Goal: Browse casually: Explore the website without a specific task or goal

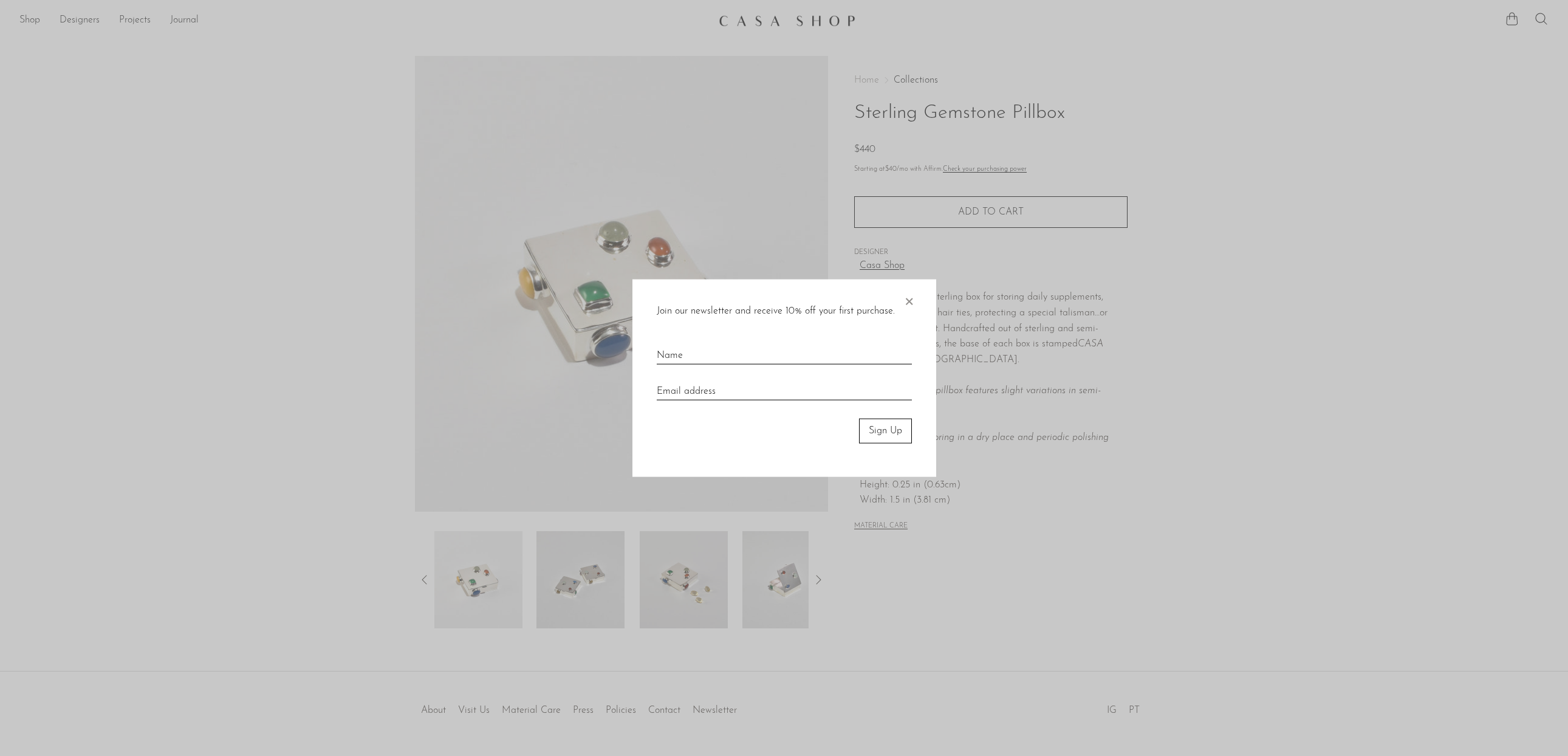
click at [912, 309] on span "×" at bounding box center [908, 298] width 12 height 39
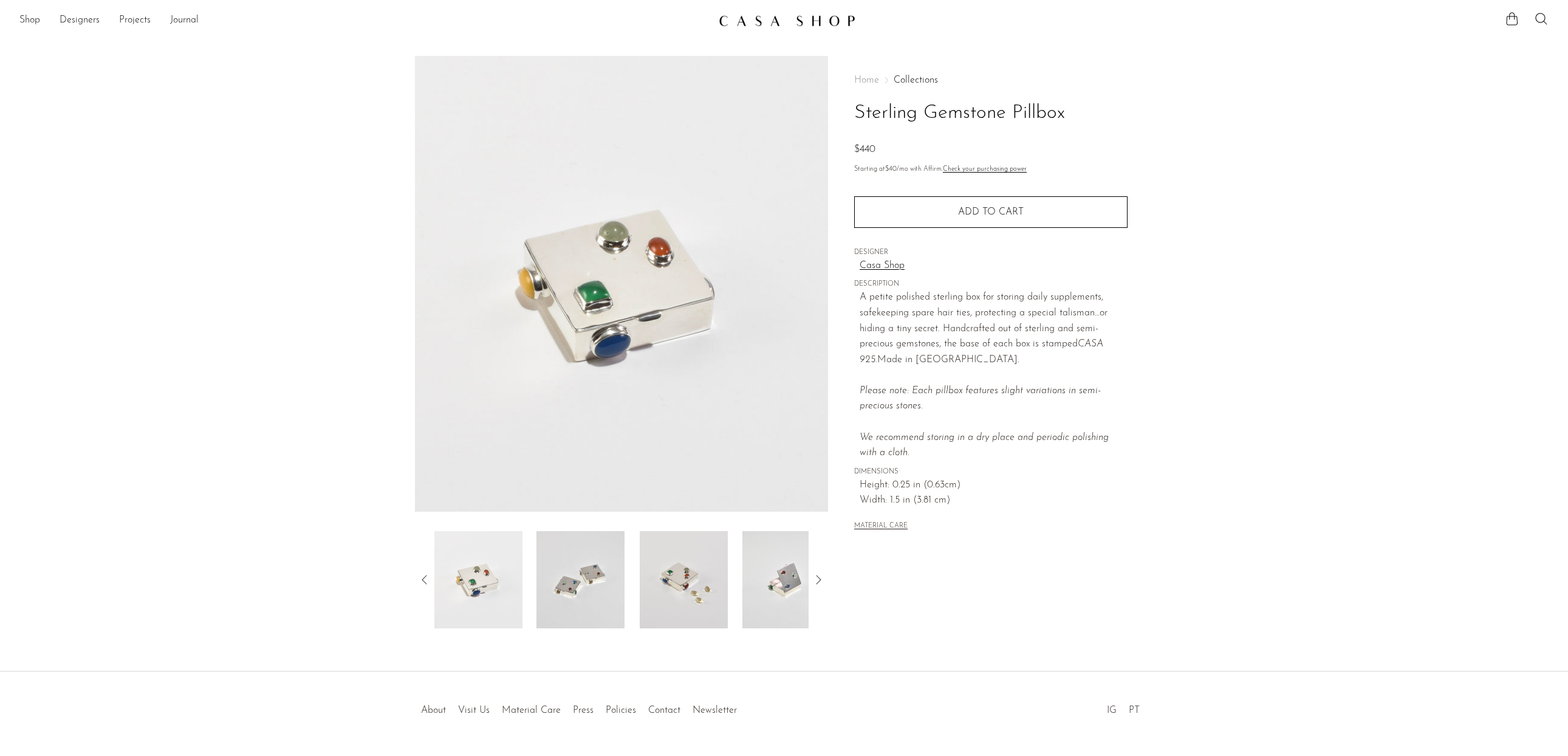
click at [576, 602] on img at bounding box center [580, 580] width 88 height 97
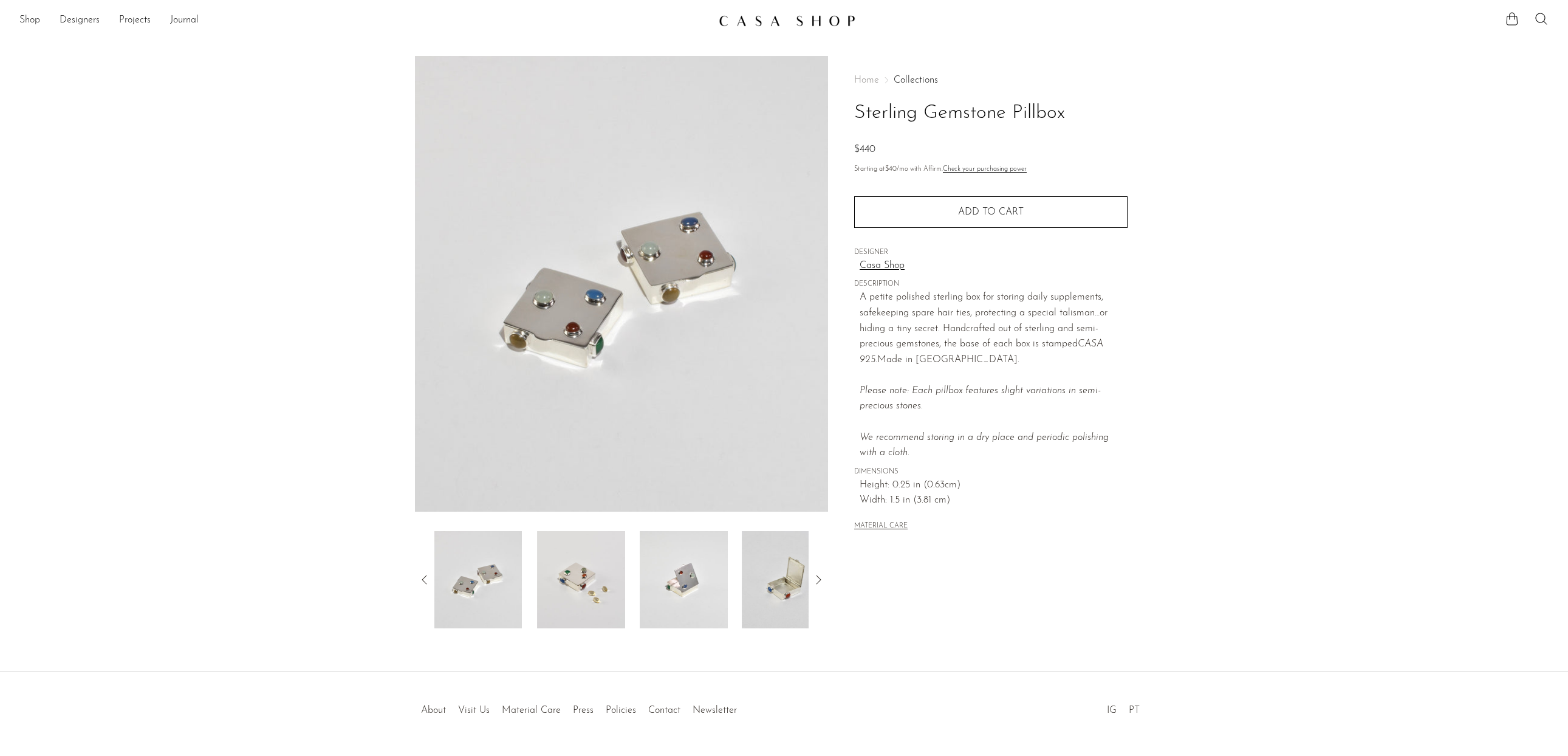
click at [549, 595] on img at bounding box center [581, 580] width 88 height 97
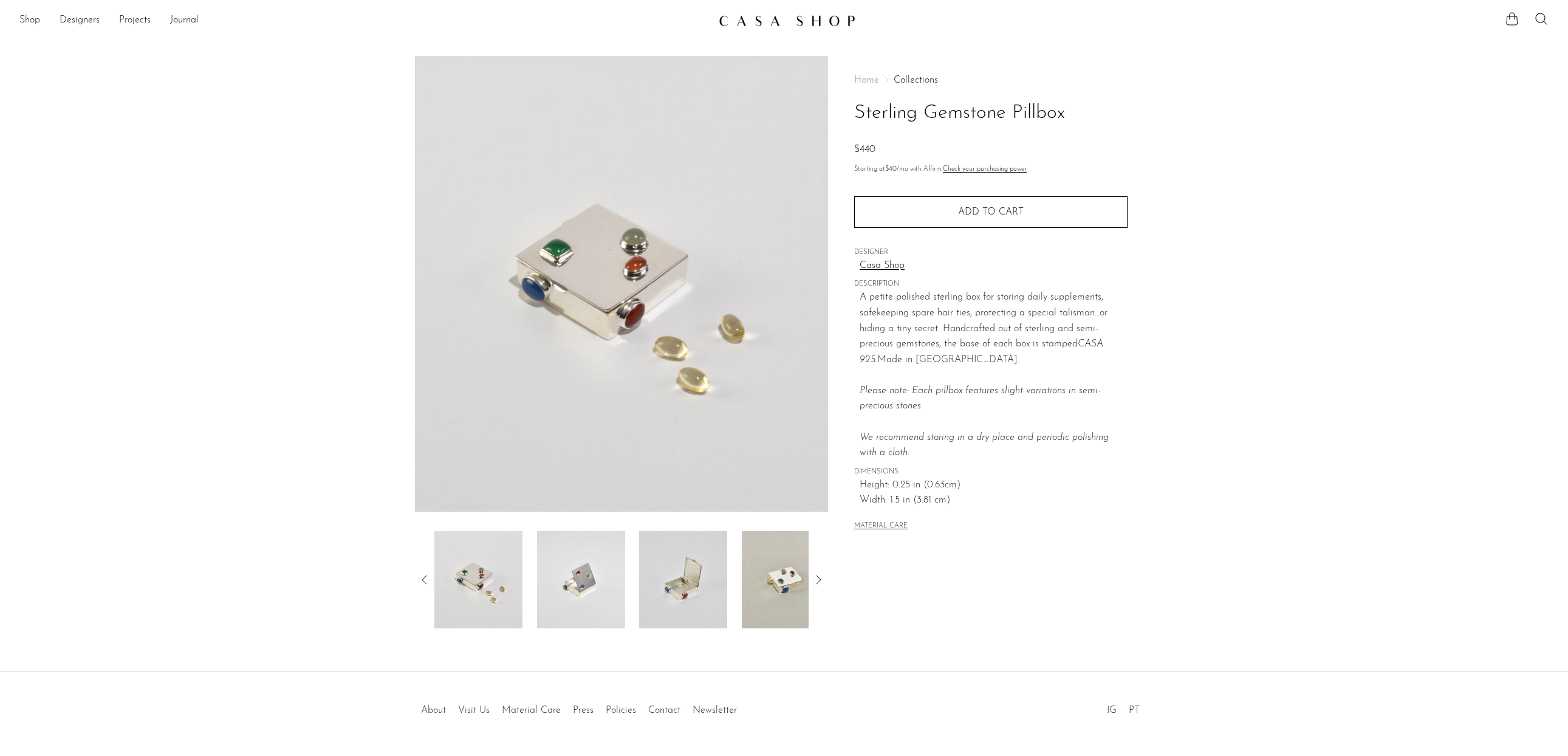
click at [562, 589] on img at bounding box center [580, 580] width 88 height 97
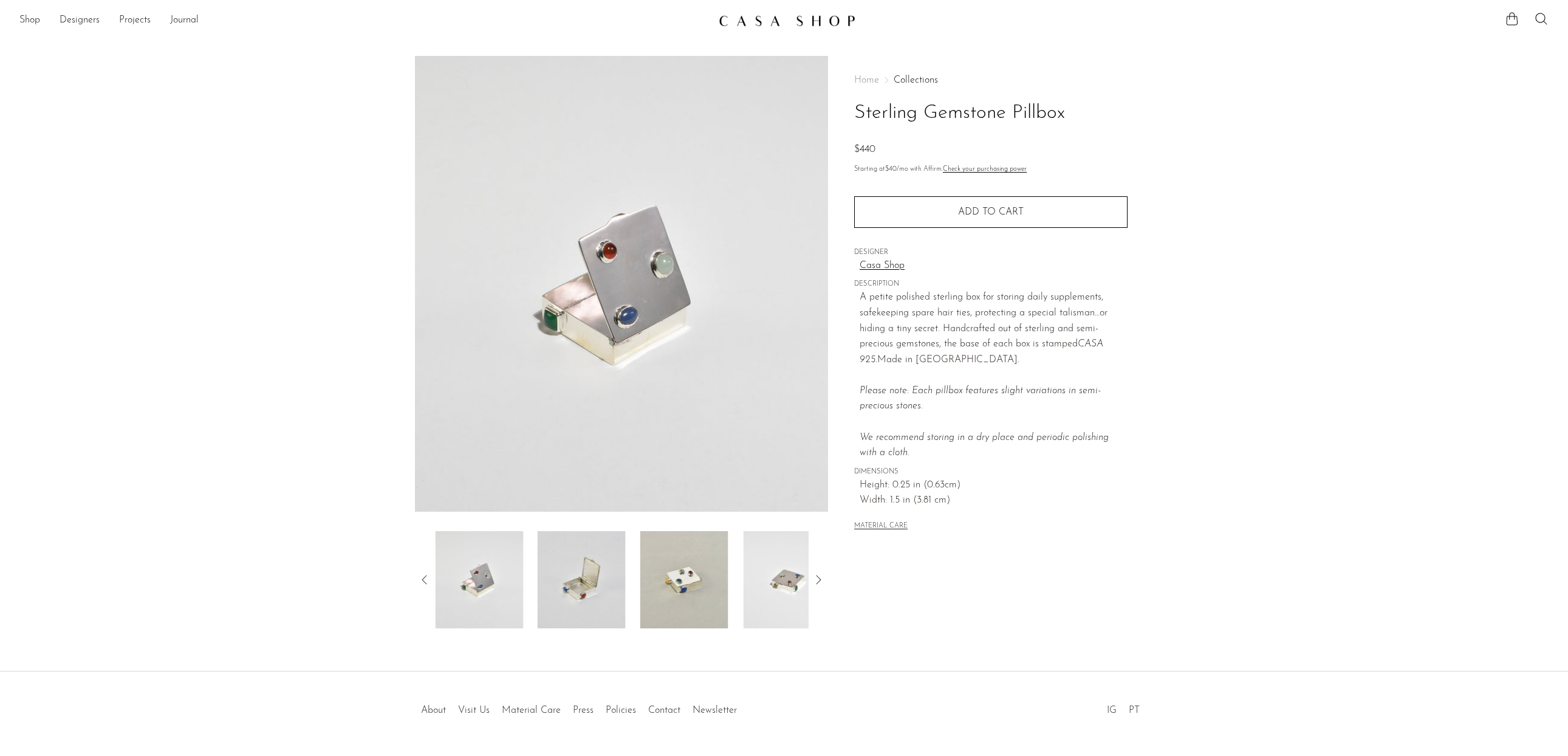
click at [601, 597] on img at bounding box center [582, 580] width 88 height 97
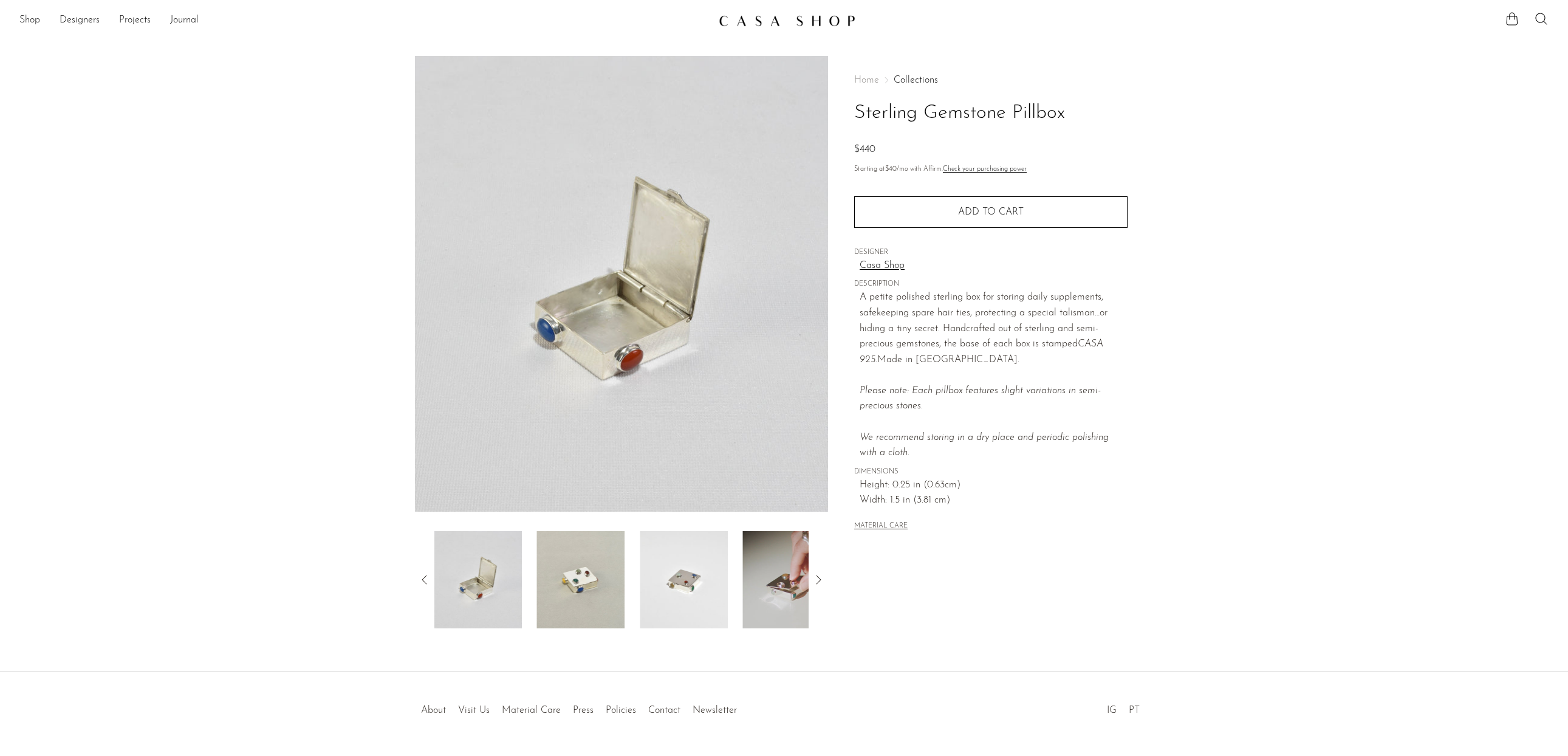
click at [621, 597] on img at bounding box center [581, 580] width 88 height 97
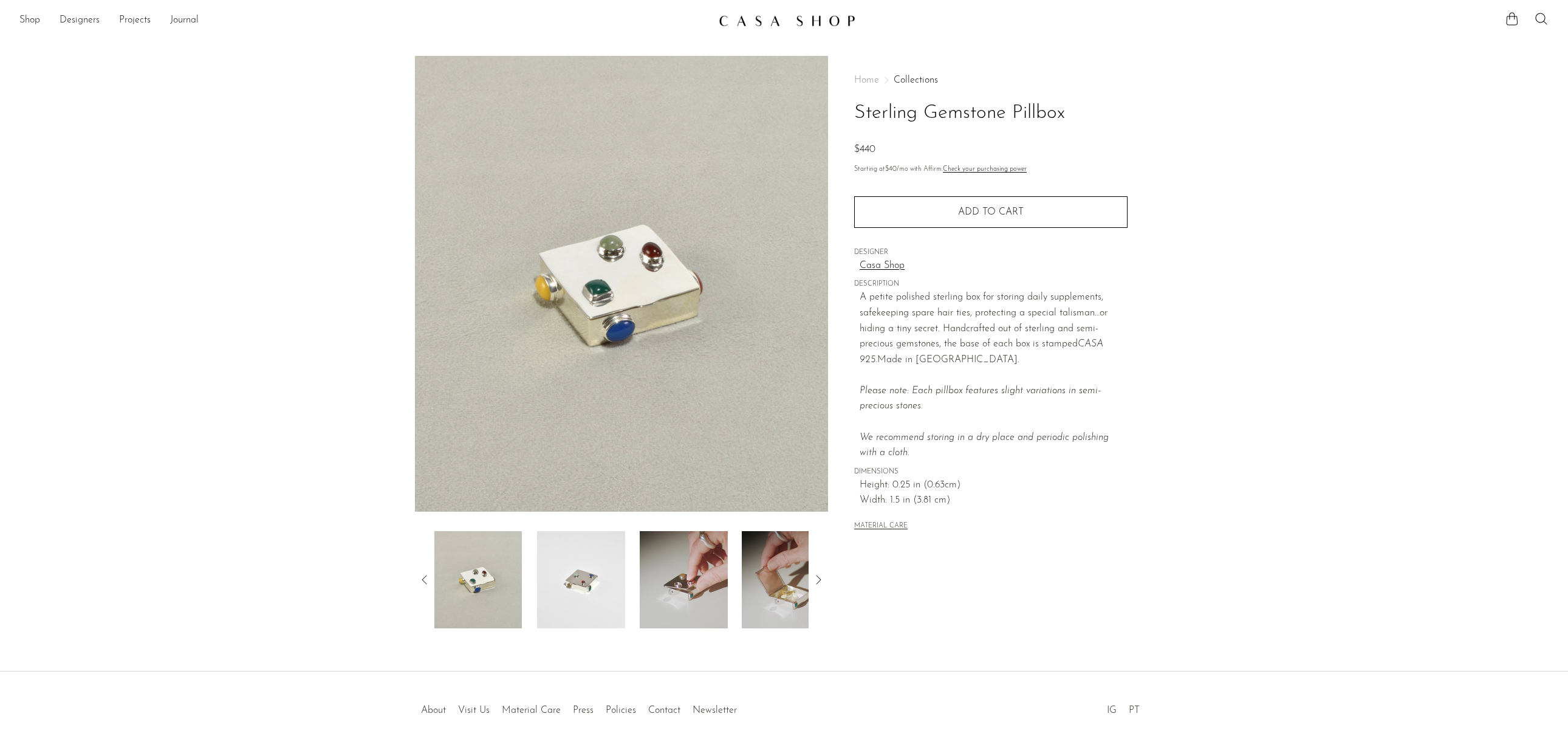
click at [655, 599] on img at bounding box center [683, 580] width 88 height 97
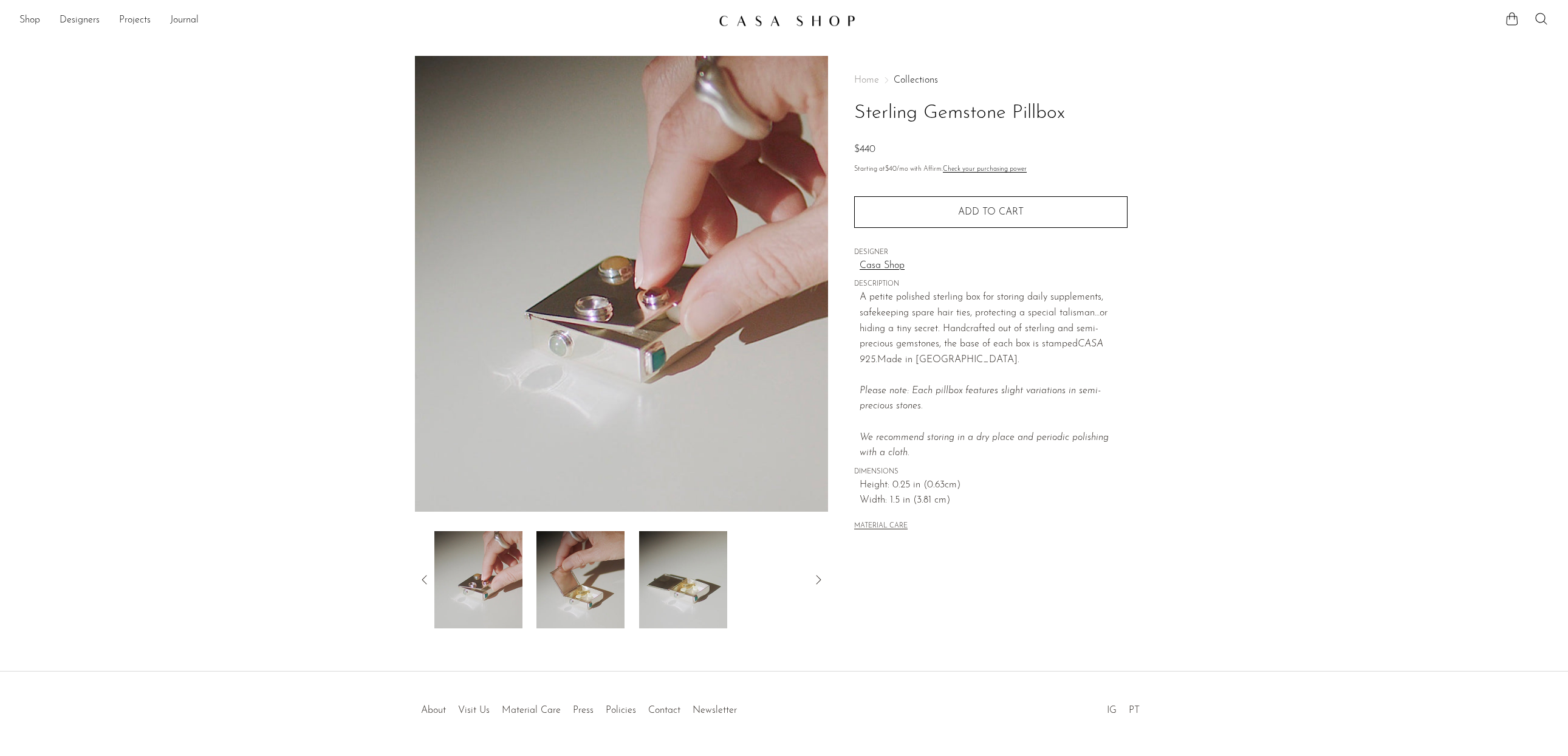
click at [586, 606] on img at bounding box center [580, 580] width 88 height 97
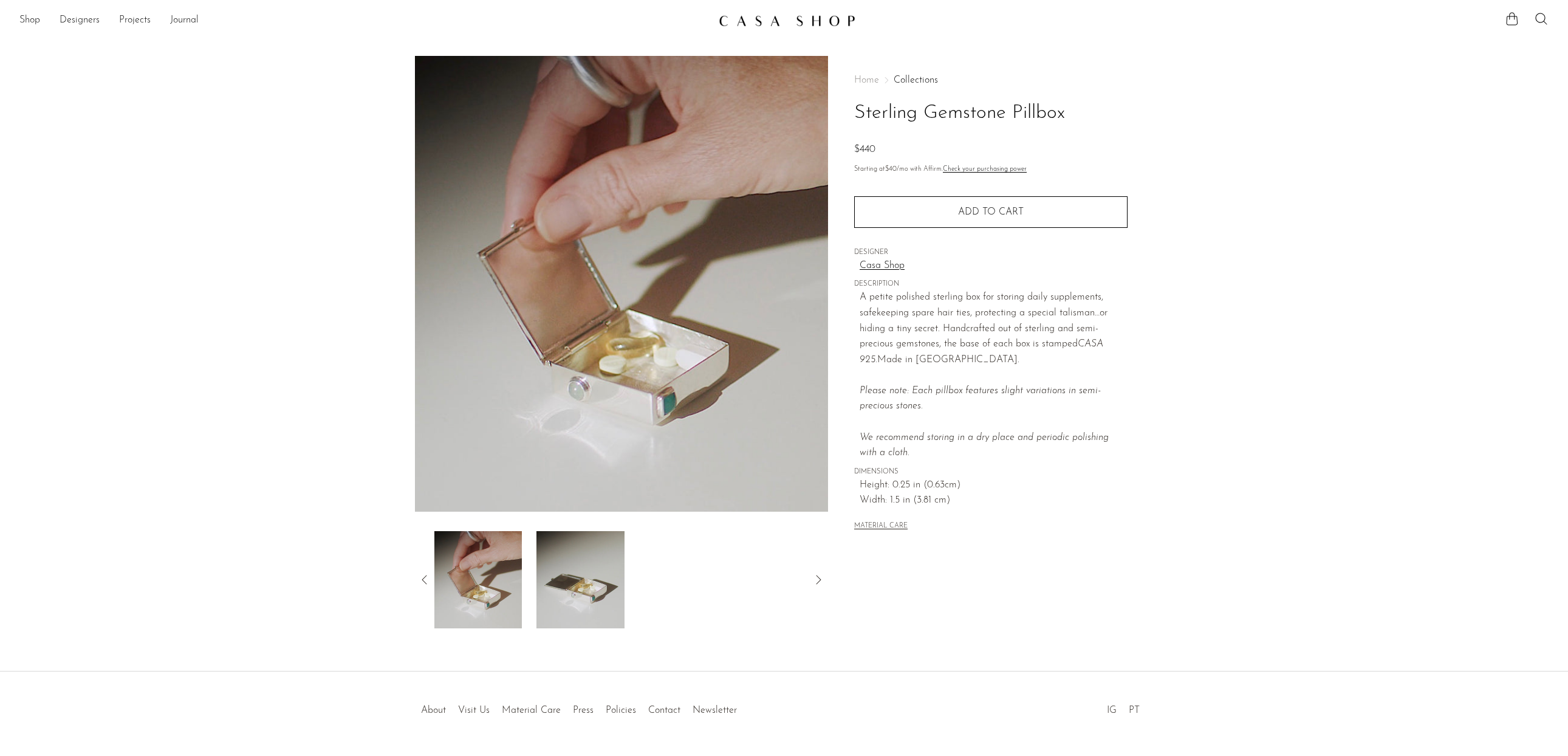
click at [585, 600] on img at bounding box center [580, 580] width 88 height 97
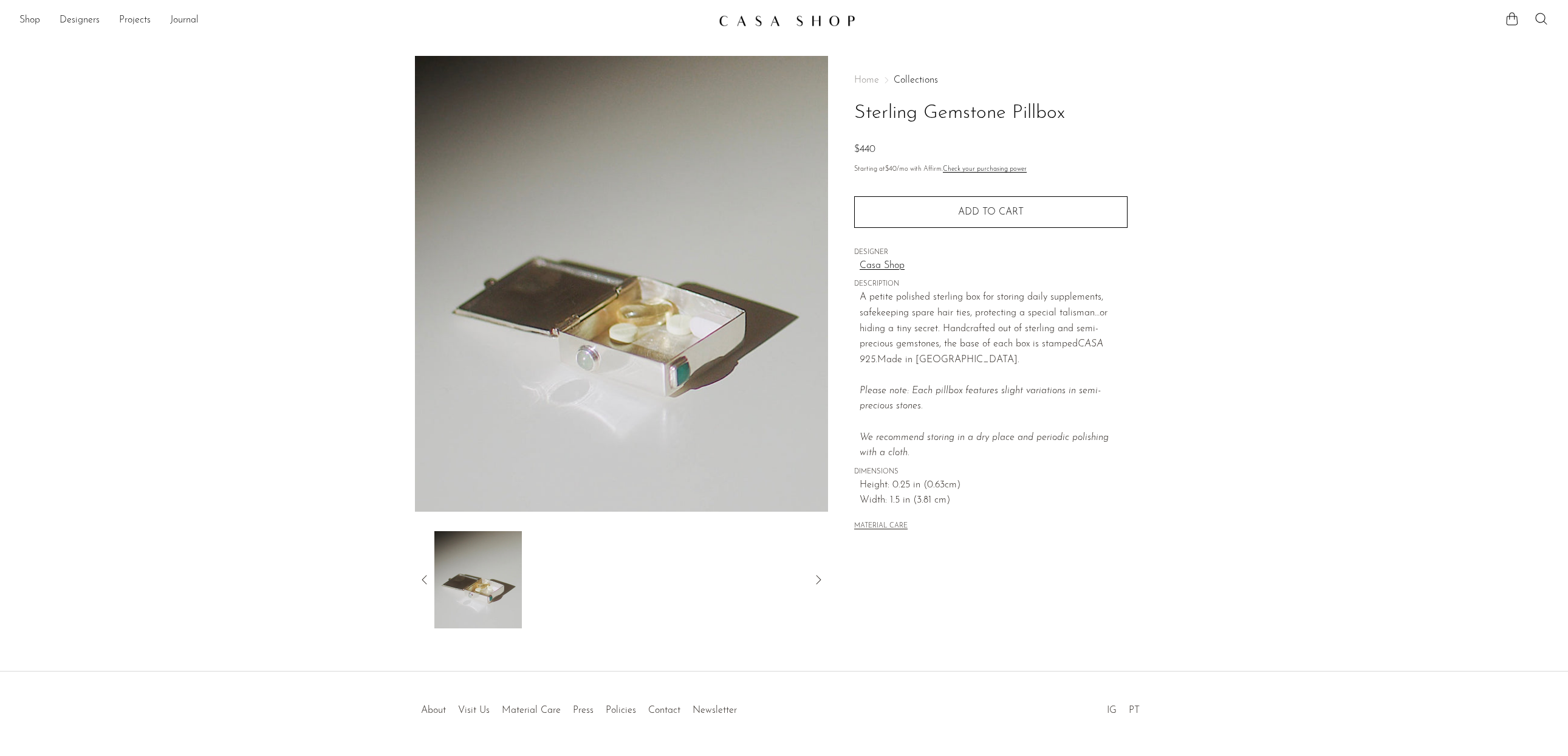
click at [829, 25] on img at bounding box center [787, 21] width 136 height 12
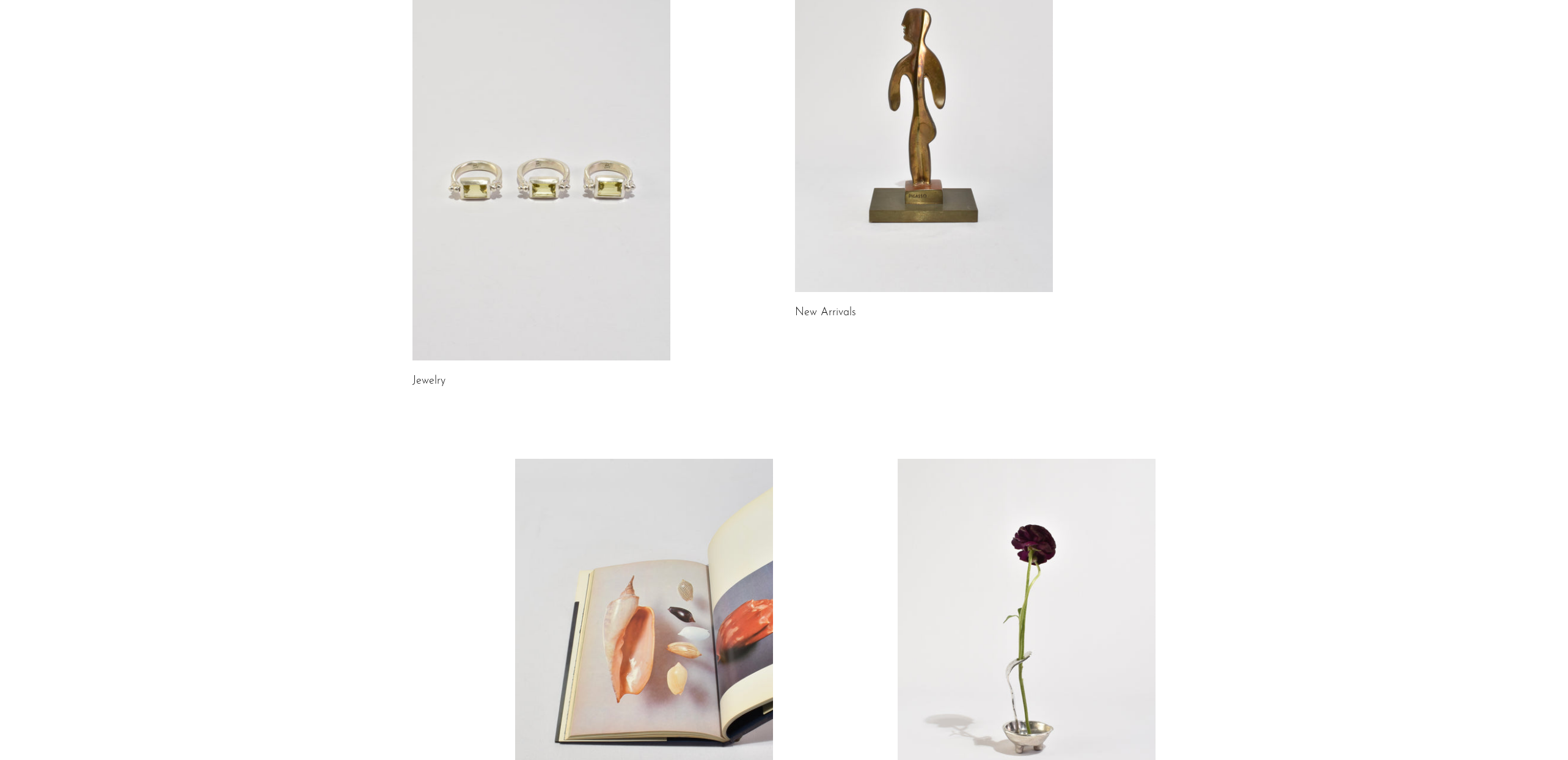
scroll to position [429, 0]
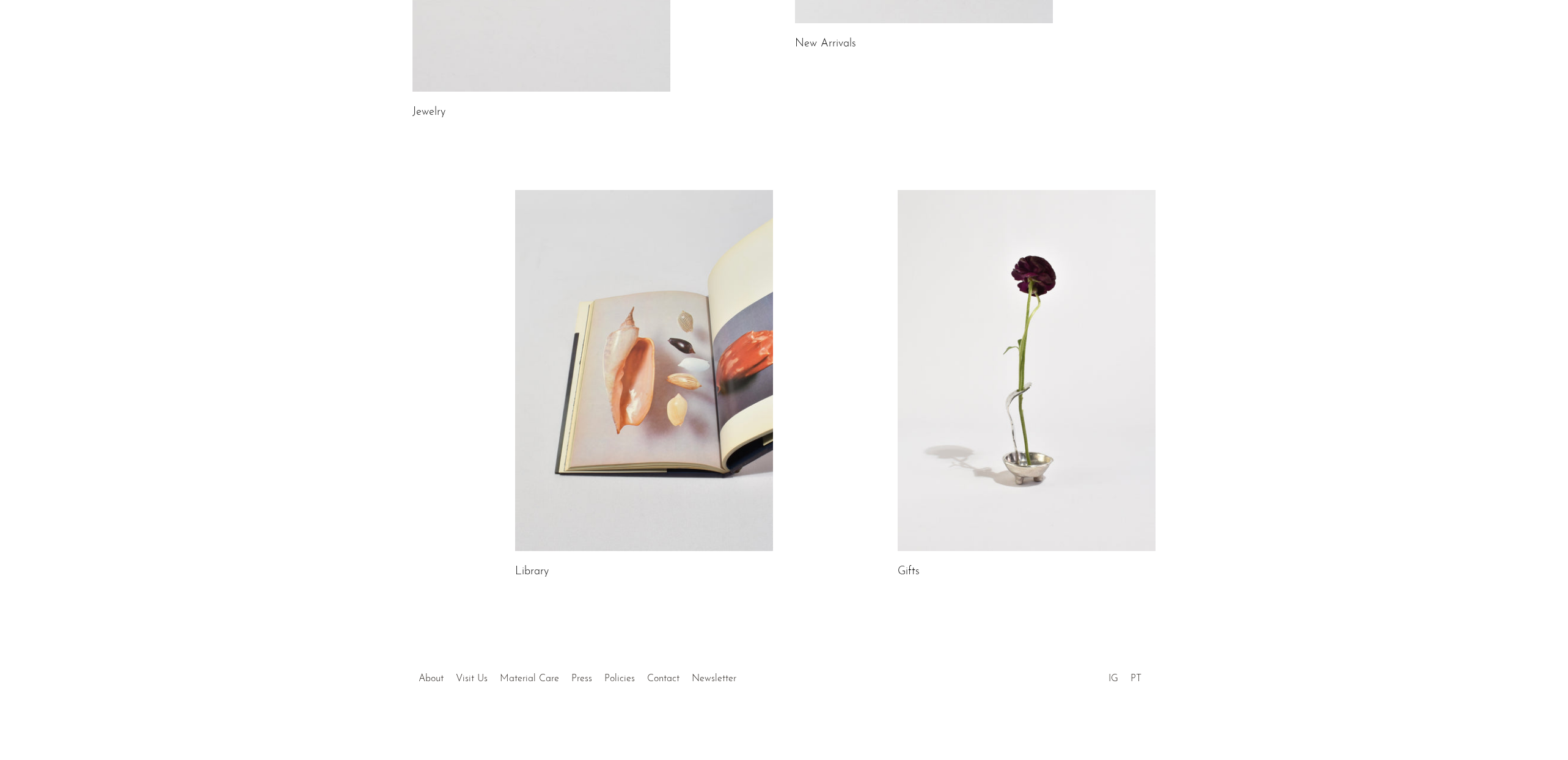
click at [1098, 499] on link at bounding box center [1027, 370] width 258 height 361
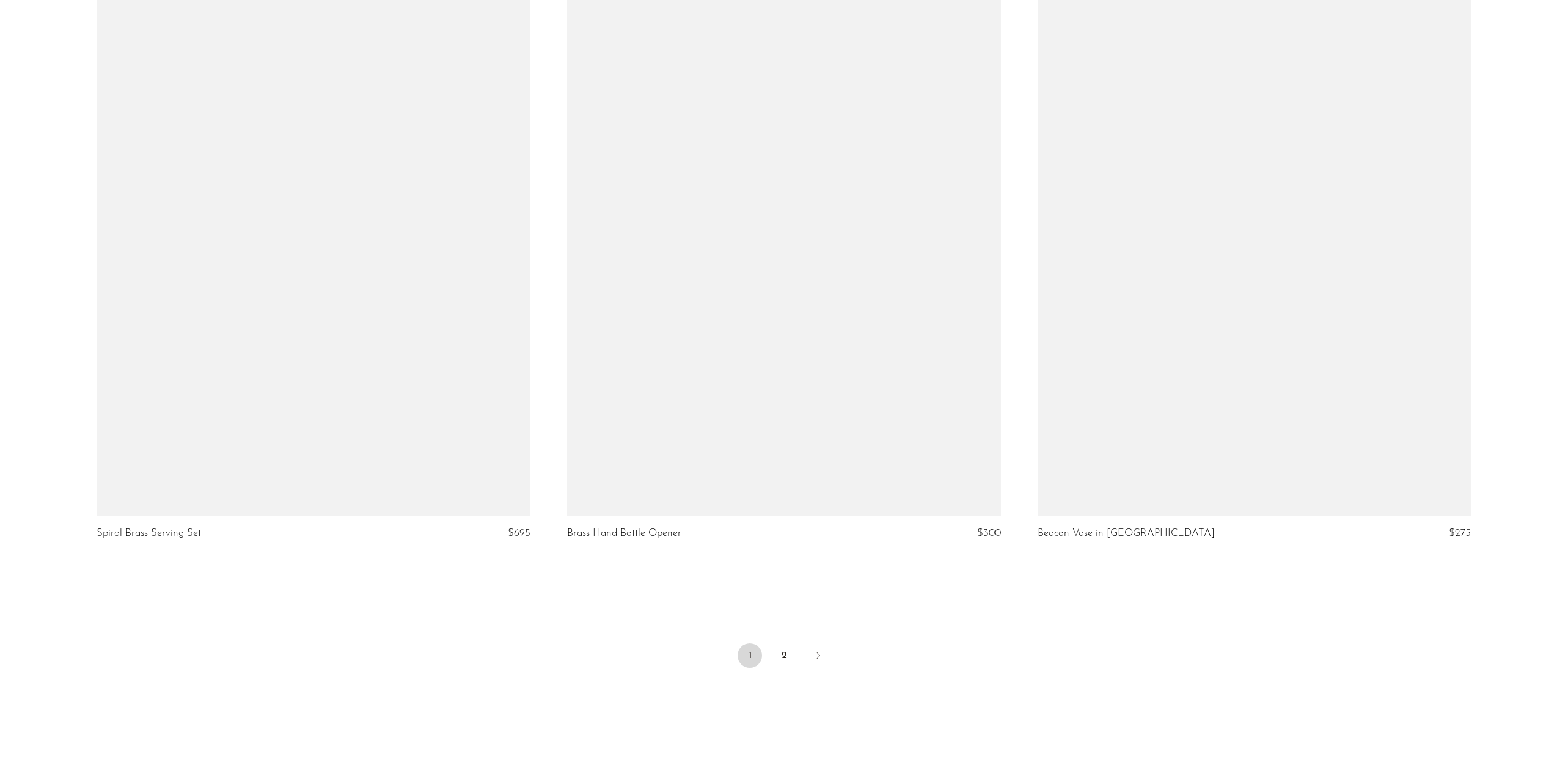
scroll to position [7490, 0]
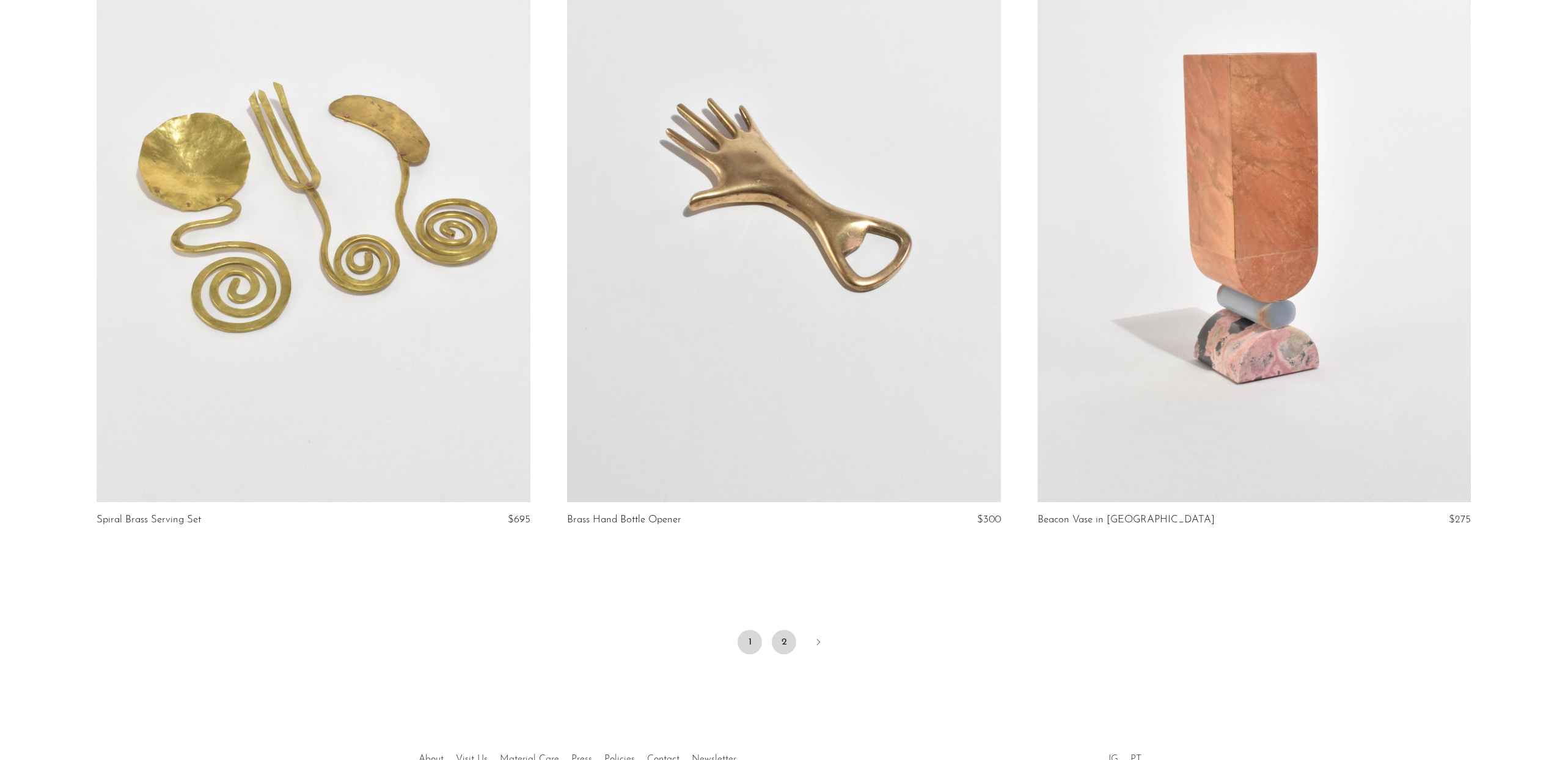
click at [786, 651] on link "2" at bounding box center [784, 643] width 25 height 25
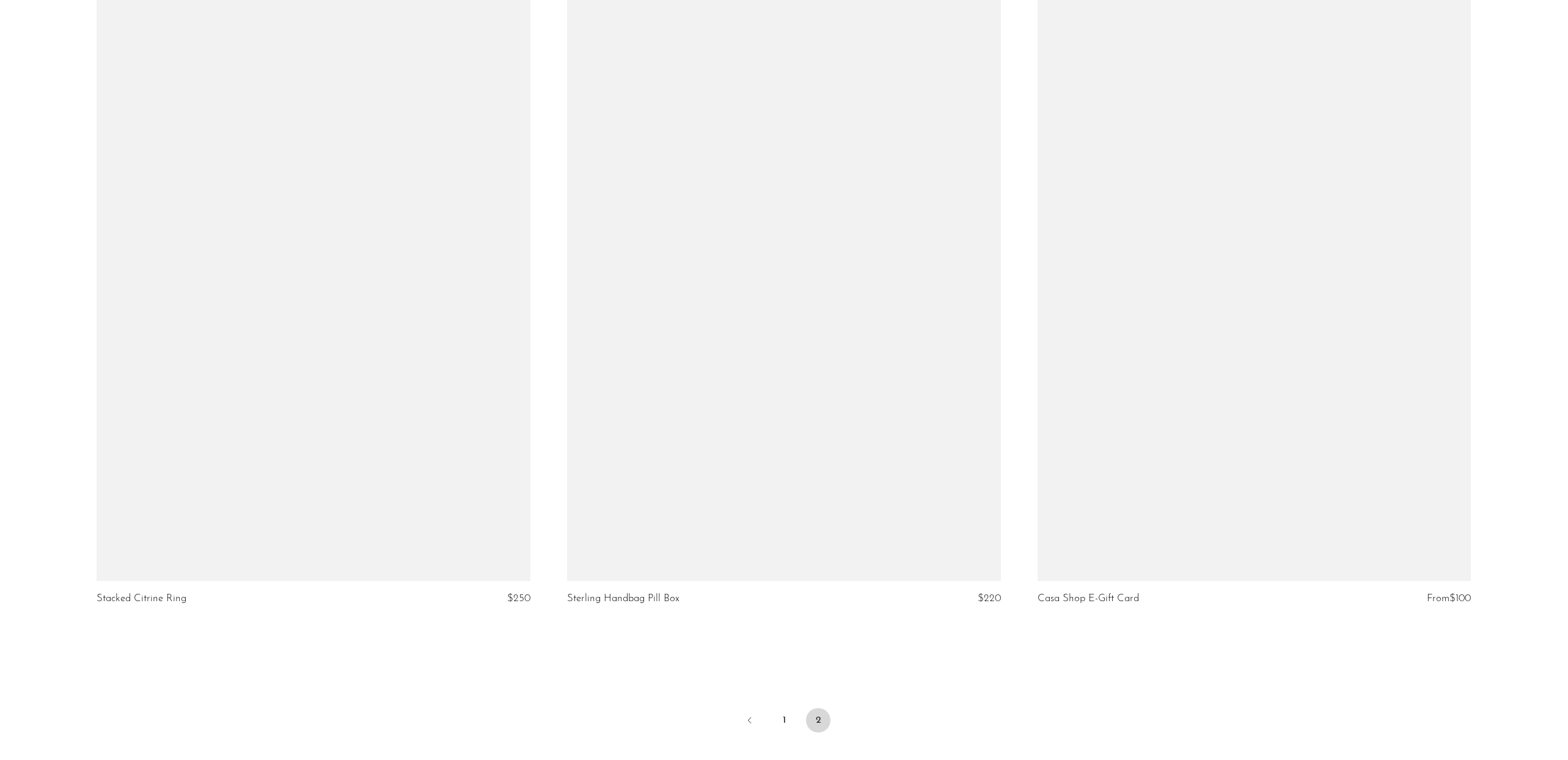
scroll to position [6751, 0]
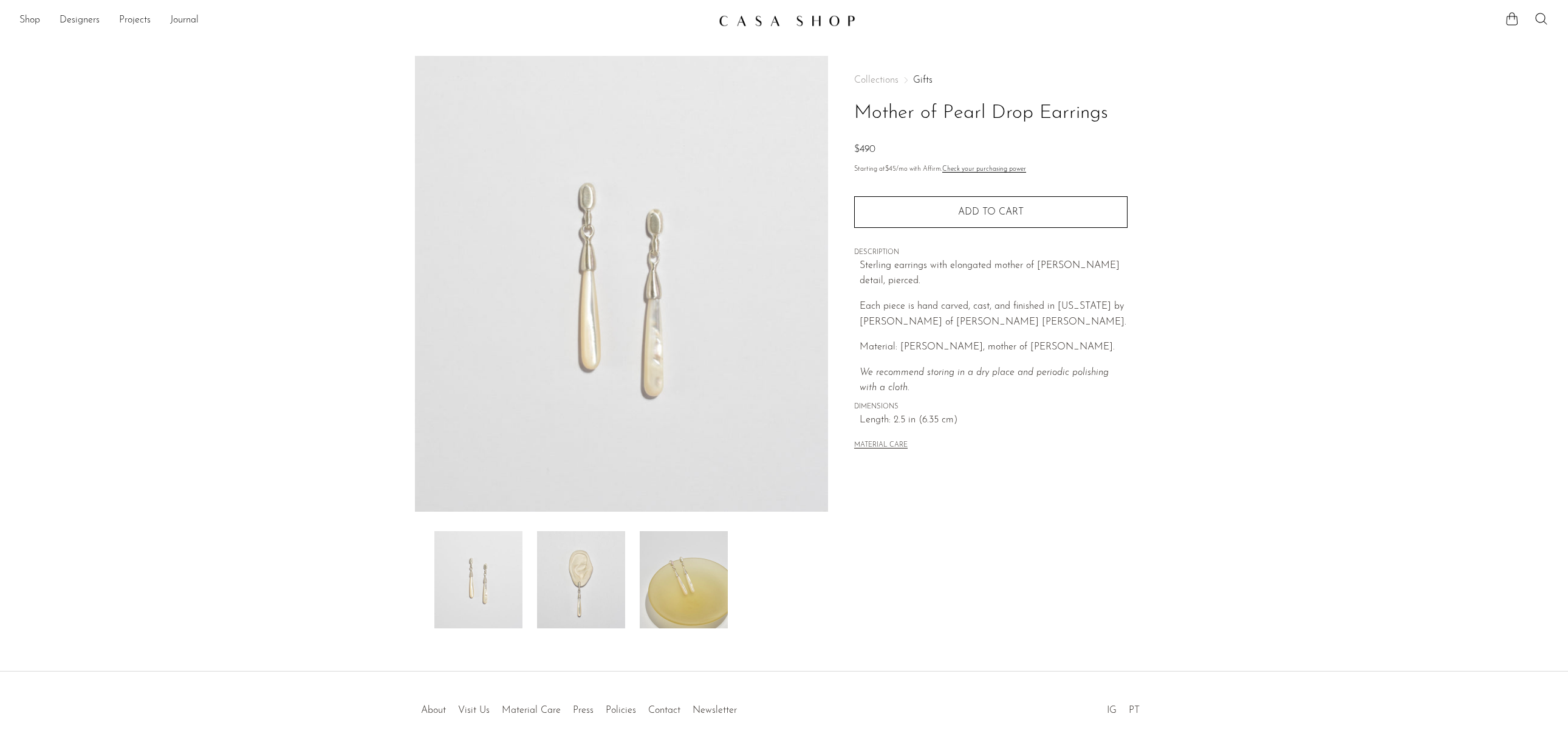
click at [576, 609] on img at bounding box center [581, 580] width 88 height 97
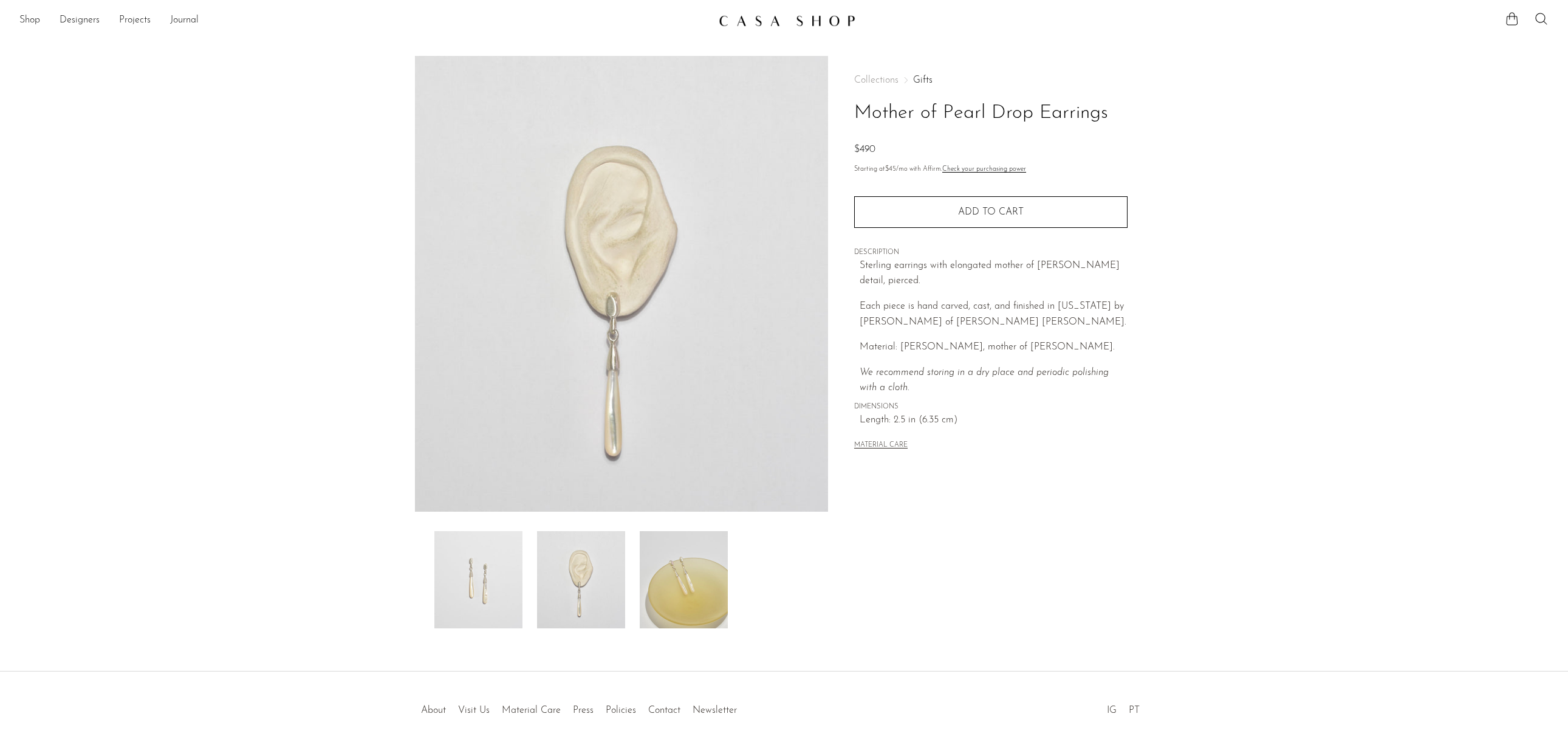
click at [457, 592] on img at bounding box center [478, 580] width 88 height 97
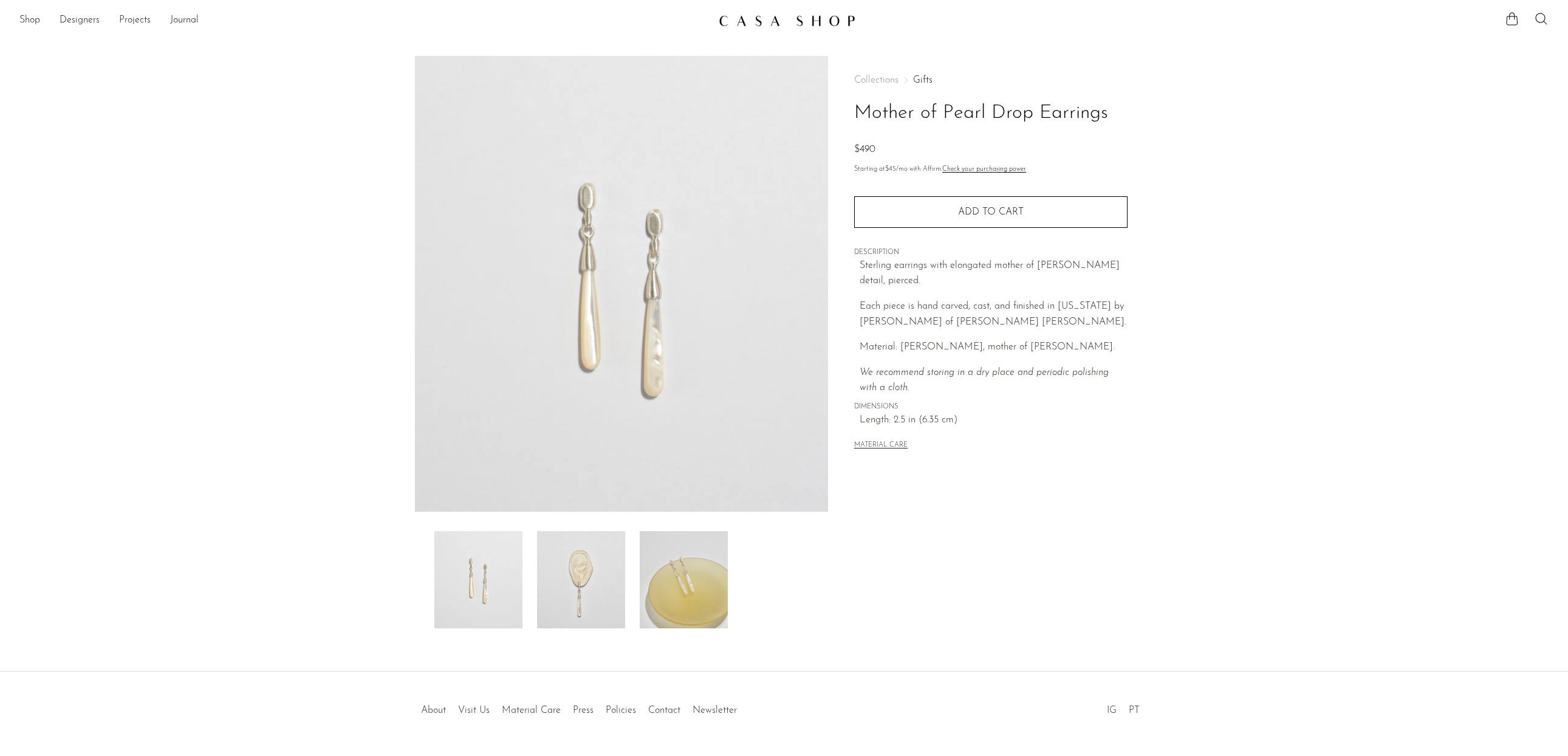
click at [655, 592] on img at bounding box center [683, 580] width 88 height 97
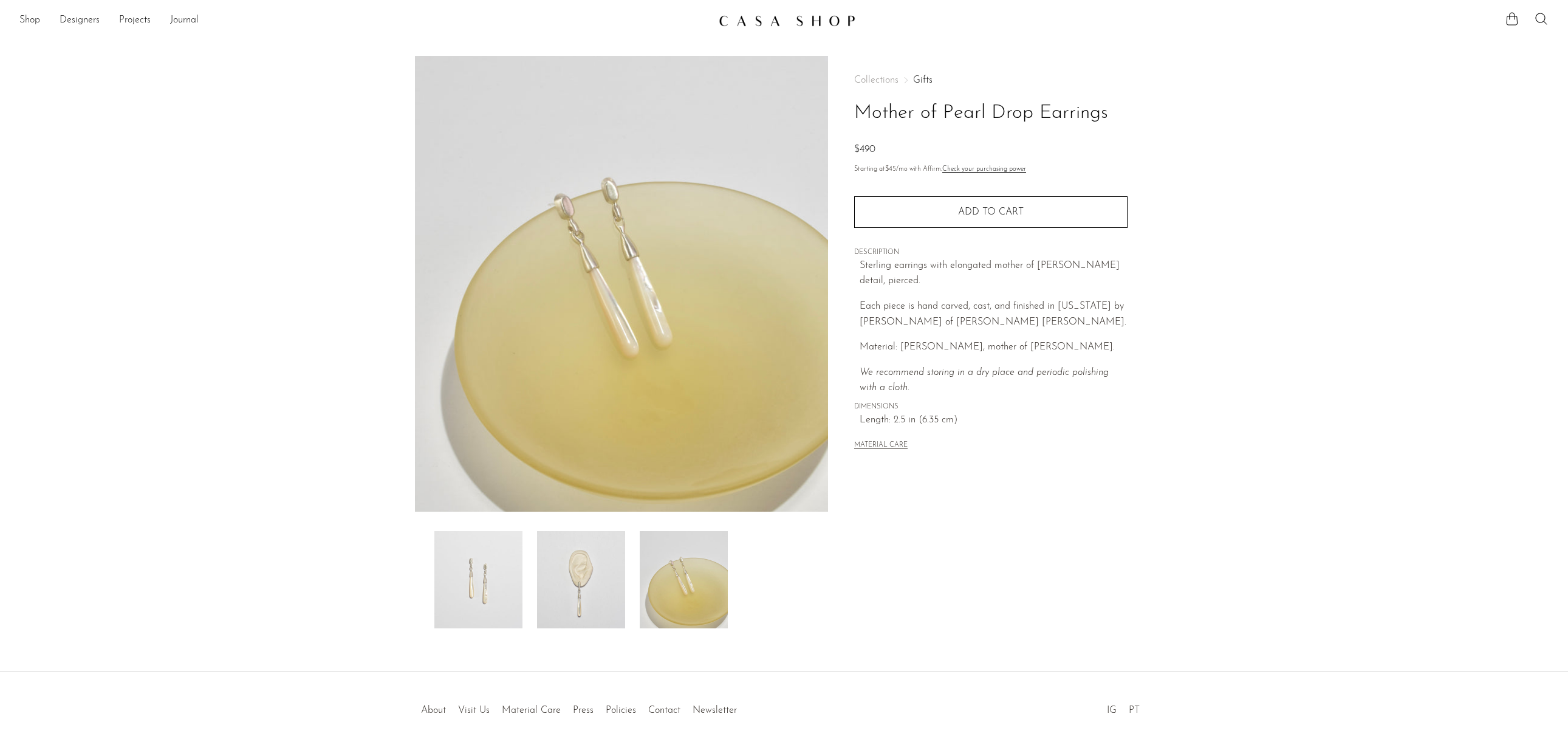
click at [597, 592] on img at bounding box center [581, 580] width 88 height 97
